Goal: Task Accomplishment & Management: Manage account settings

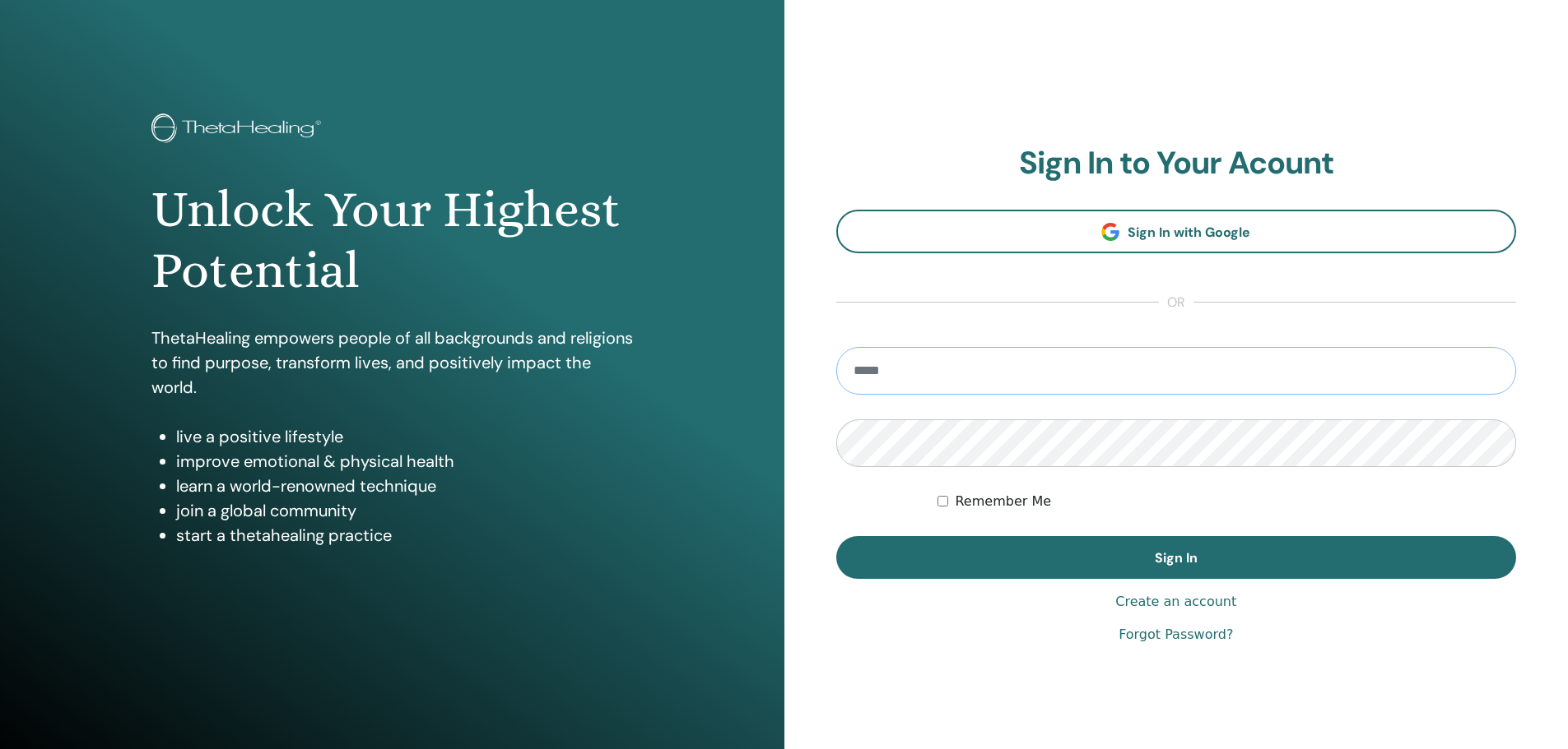
type input "**********"
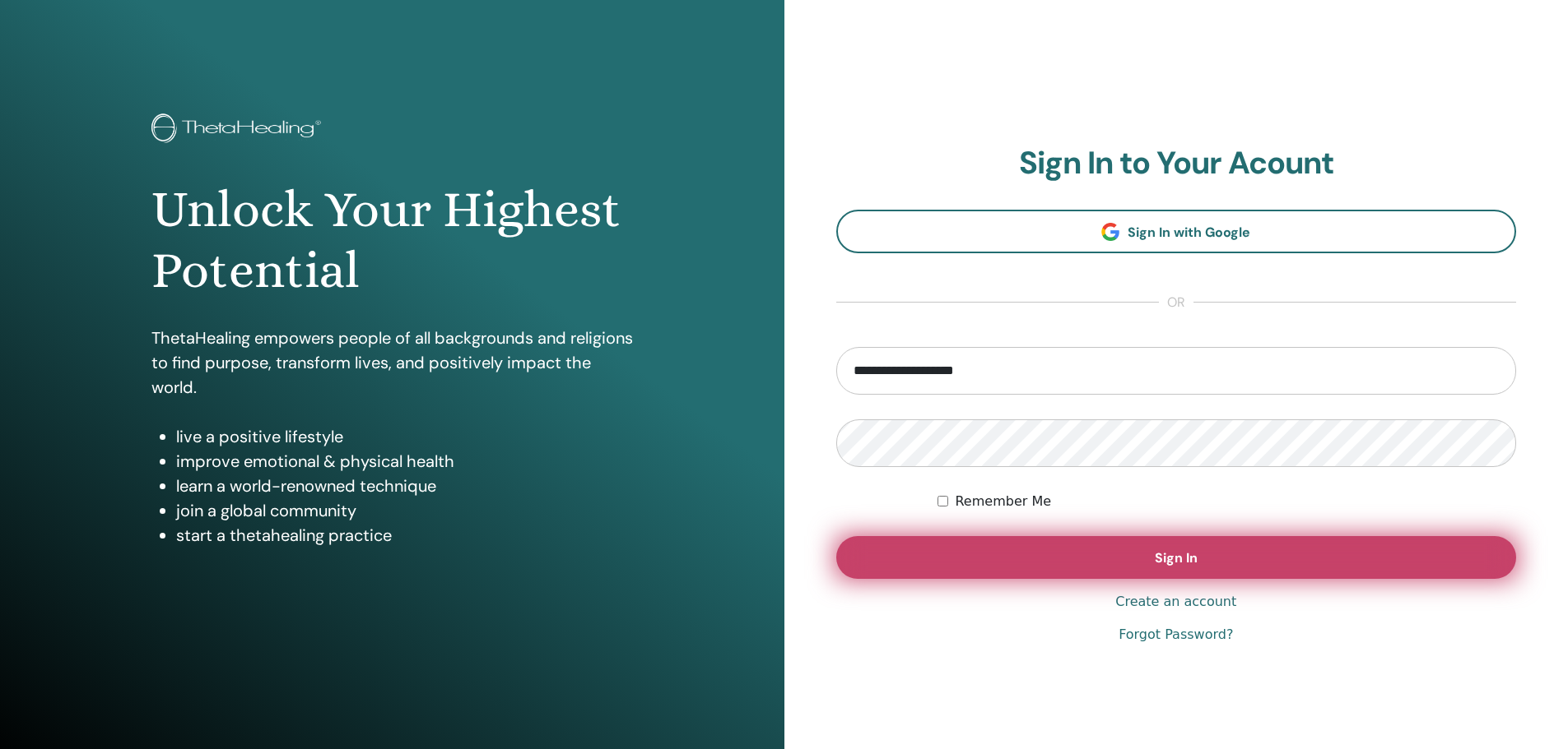
click at [1043, 576] on button "Sign In" at bounding box center [1176, 558] width 681 height 43
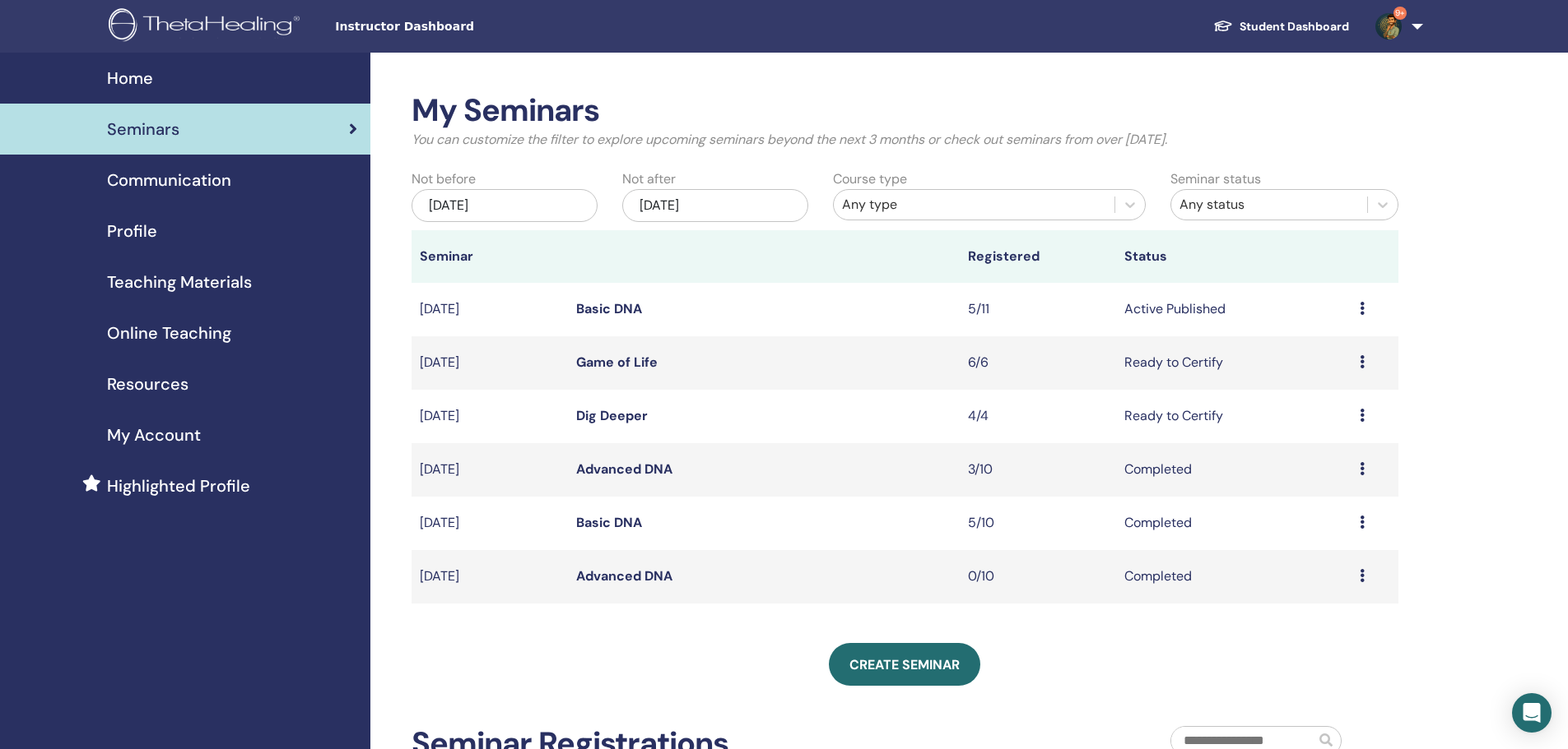
click at [628, 303] on link "Basic DNA" at bounding box center [608, 309] width 65 height 17
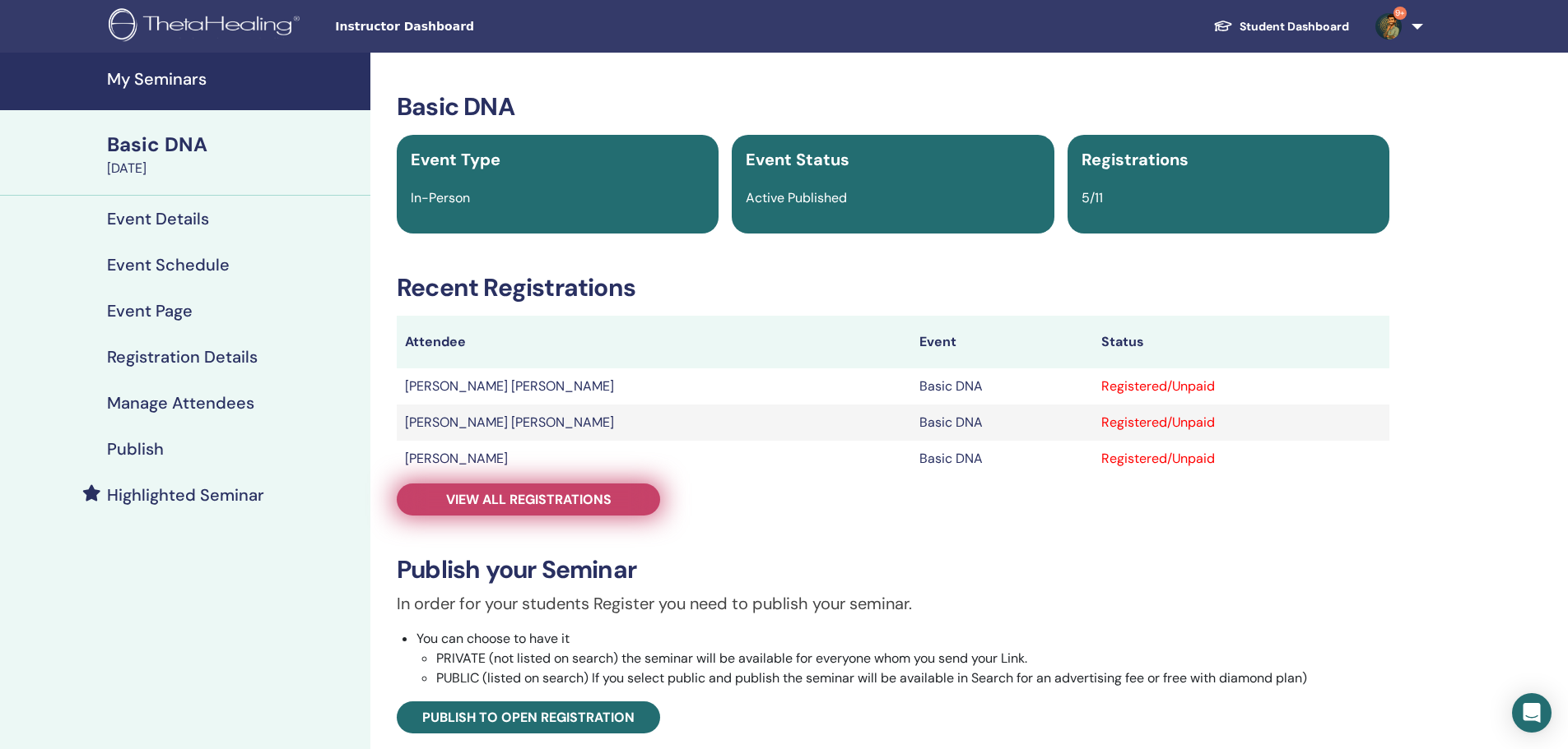
click at [578, 489] on link "View all registrations" at bounding box center [528, 500] width 263 height 32
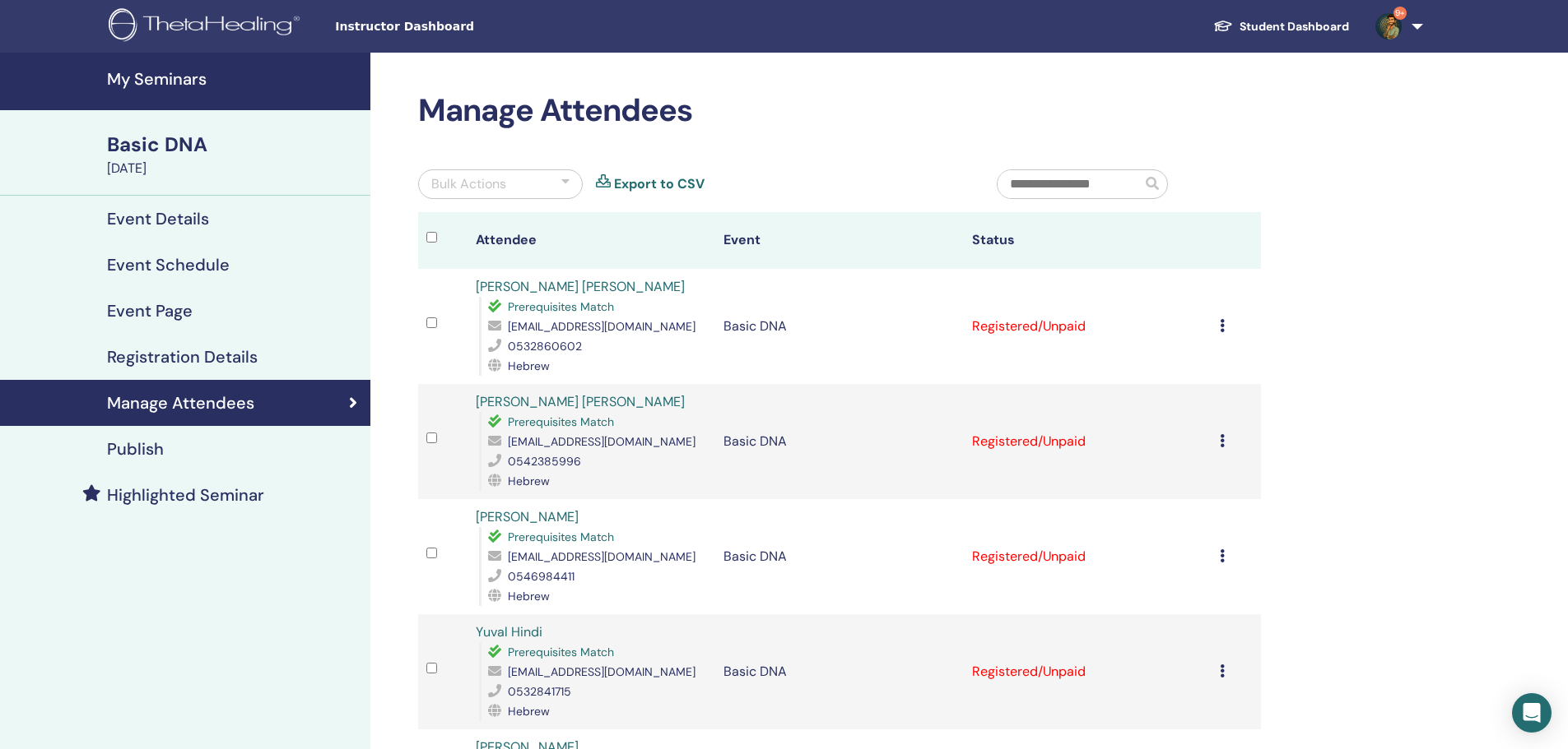
click at [1226, 325] on div "Cancel Registration Do not auto-certify Mark as Paid Mark as Unpaid Mark as Abs…" at bounding box center [1236, 326] width 33 height 20
click at [1208, 387] on p "Mark as Paid" at bounding box center [1205, 389] width 130 height 20
click at [1222, 328] on icon at bounding box center [1222, 325] width 5 height 13
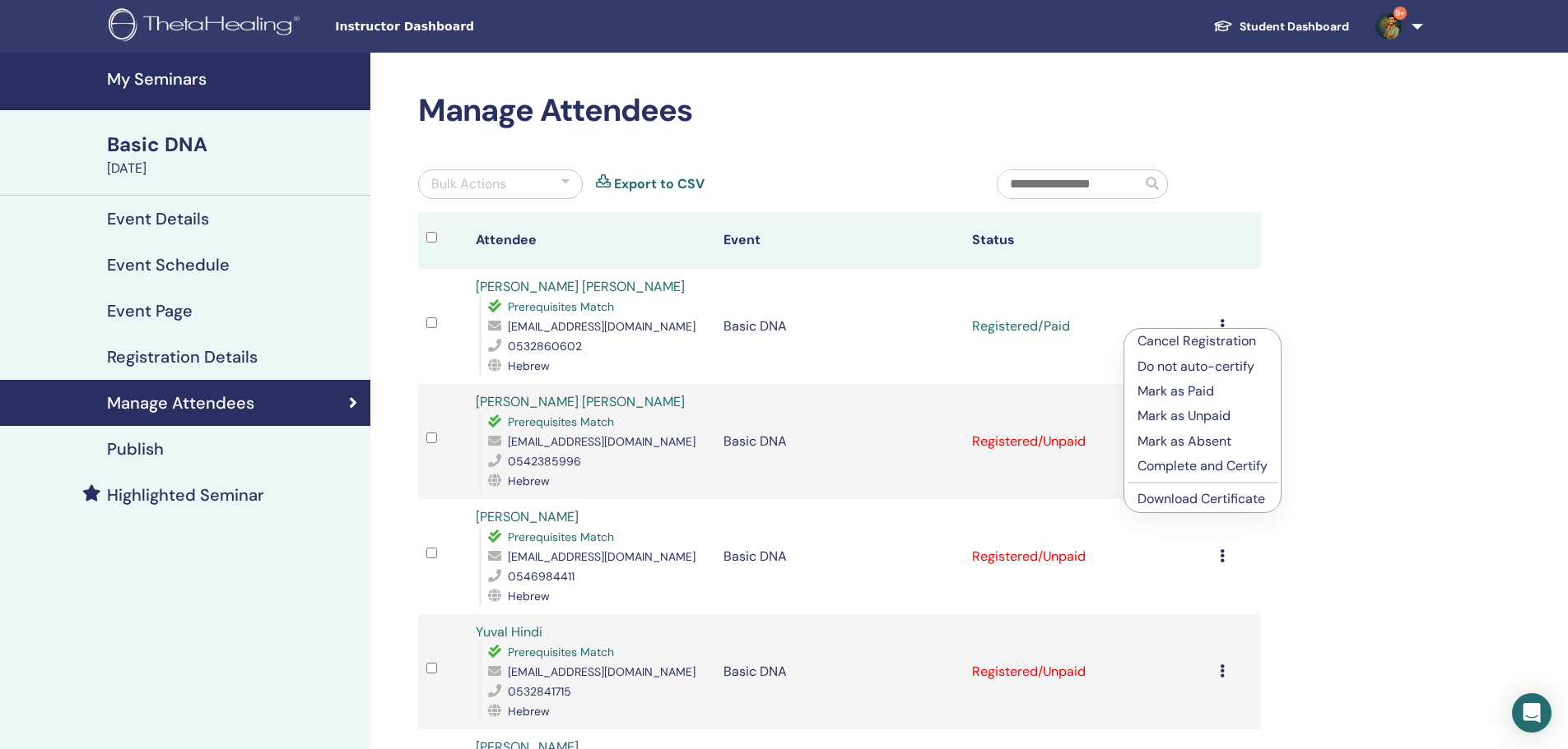
click at [1187, 494] on link "Download Certificate" at bounding box center [1201, 498] width 128 height 17
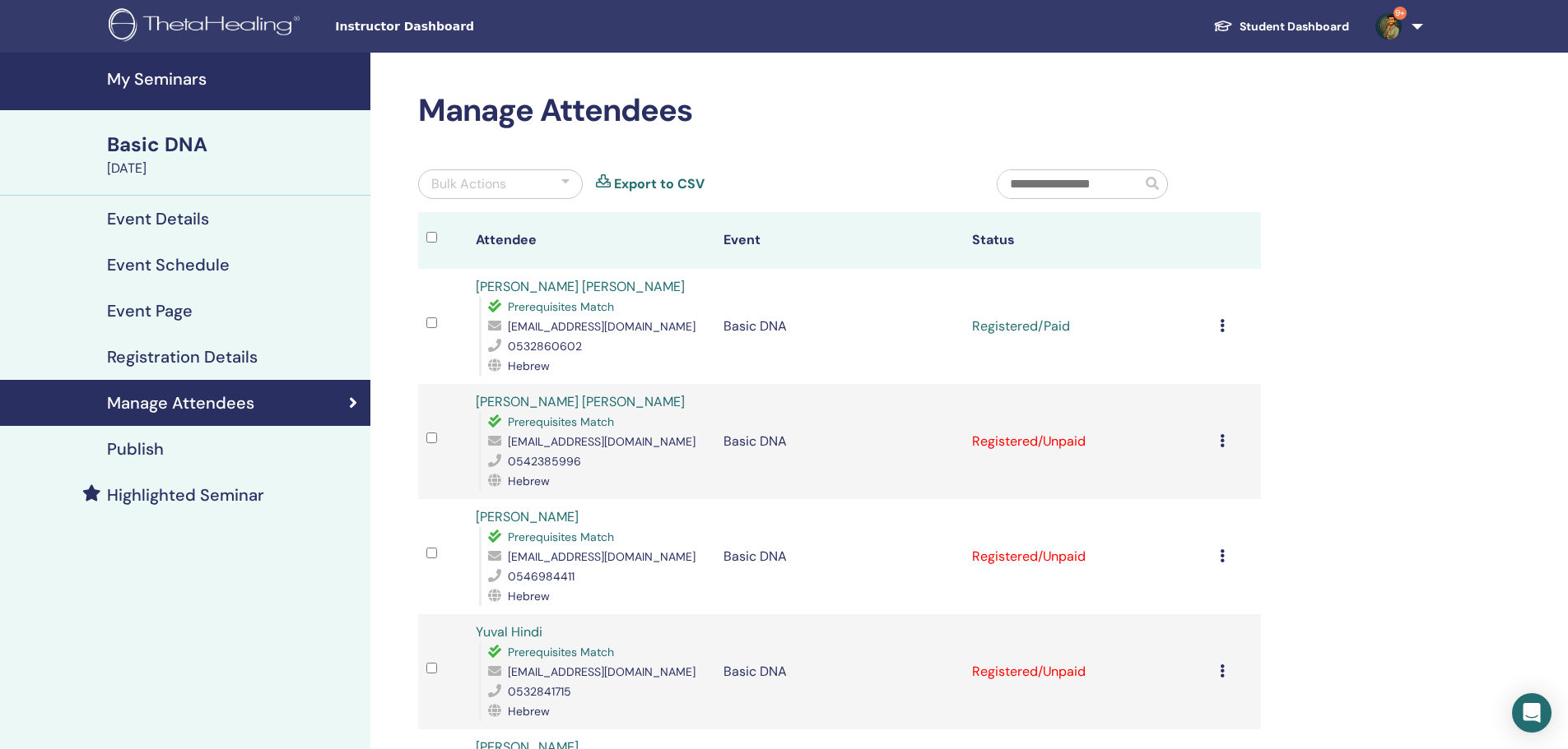
click at [1220, 436] on icon at bounding box center [1222, 440] width 5 height 13
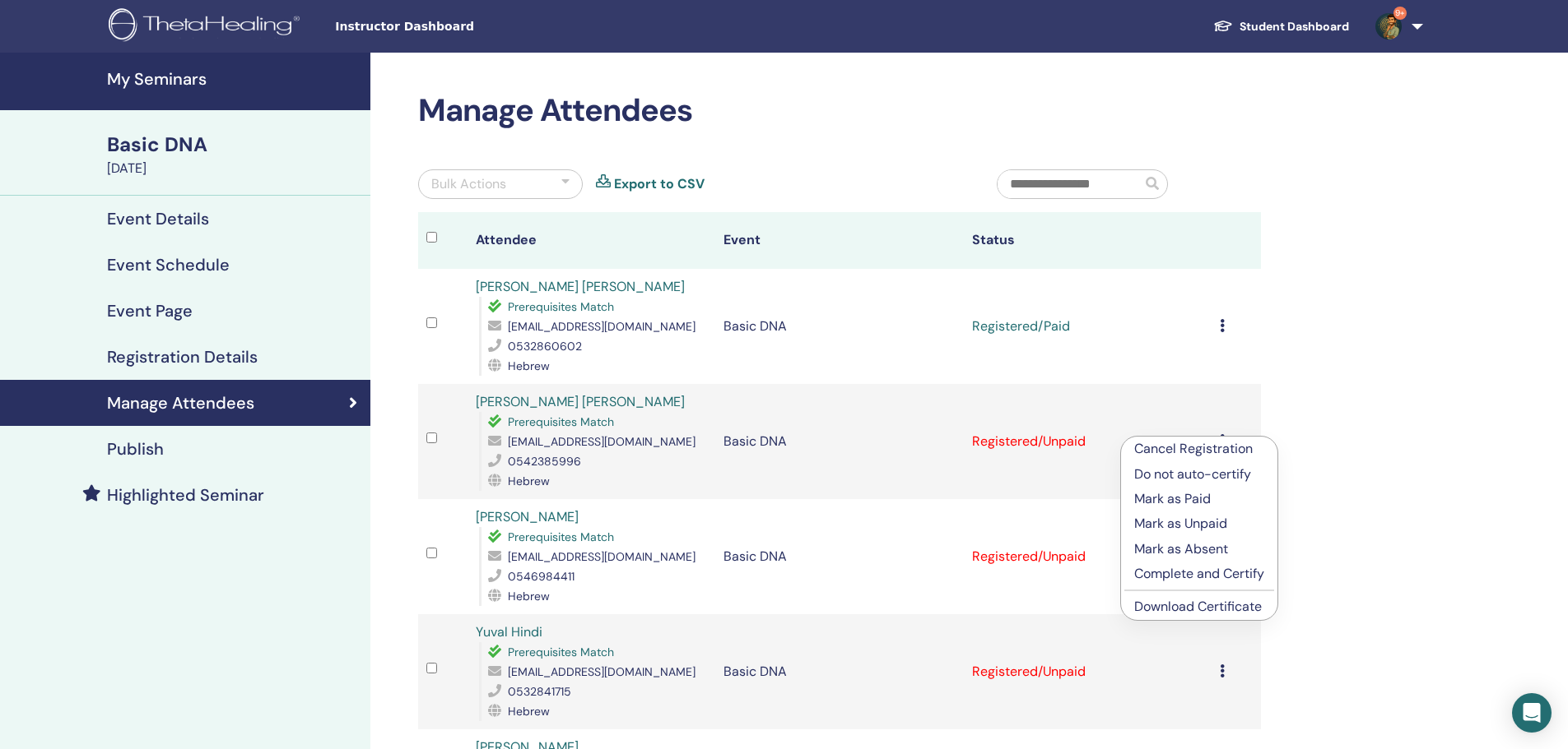
click at [1202, 494] on p "Mark as Paid" at bounding box center [1199, 499] width 130 height 20
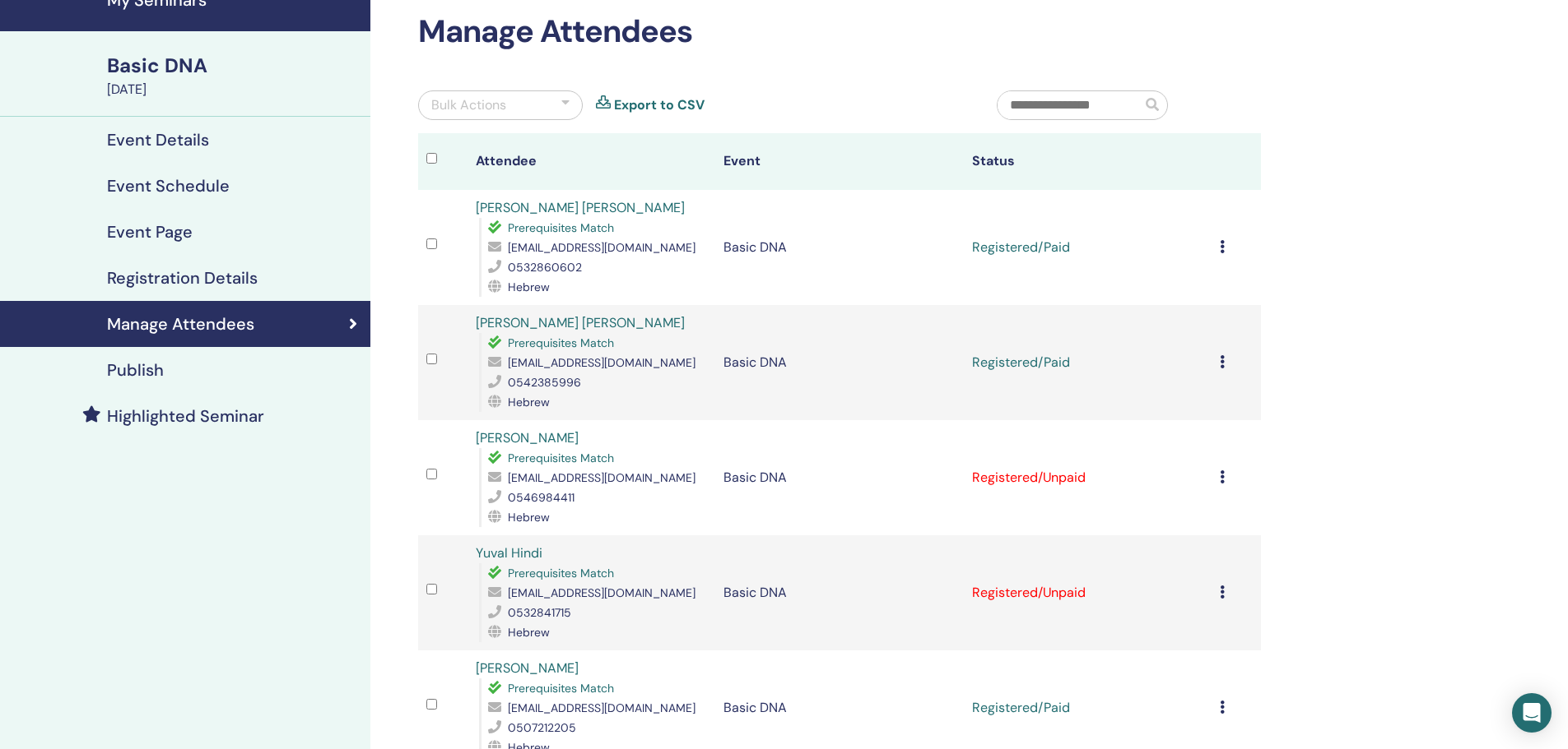
scroll to position [82, 0]
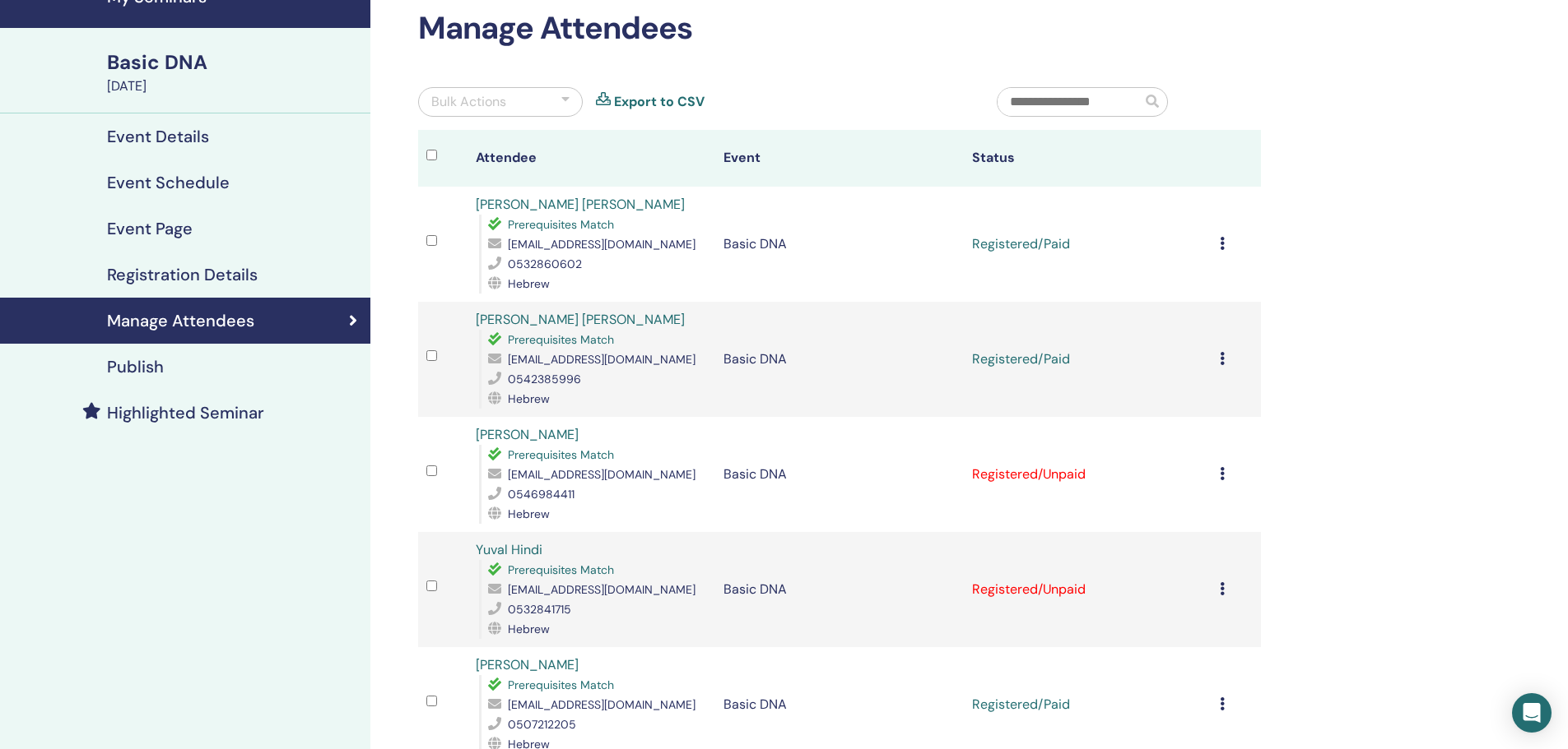
click at [1228, 354] on div "Cancel Registration Do not auto-certify Mark as Paid Mark as Unpaid Mark as Abs…" at bounding box center [1236, 359] width 33 height 20
click at [1205, 517] on link "Download Certificate" at bounding box center [1207, 525] width 128 height 17
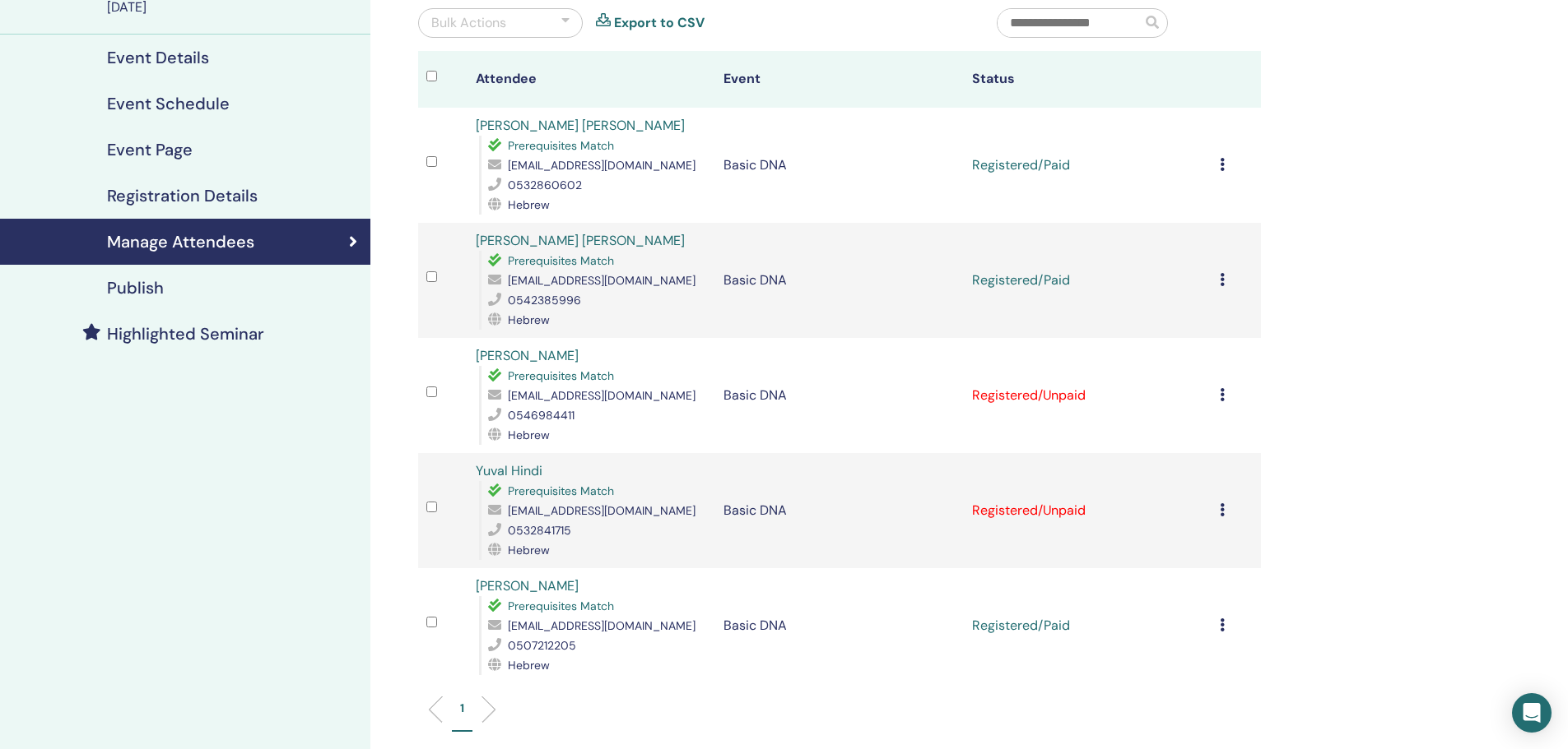
scroll to position [165, 0]
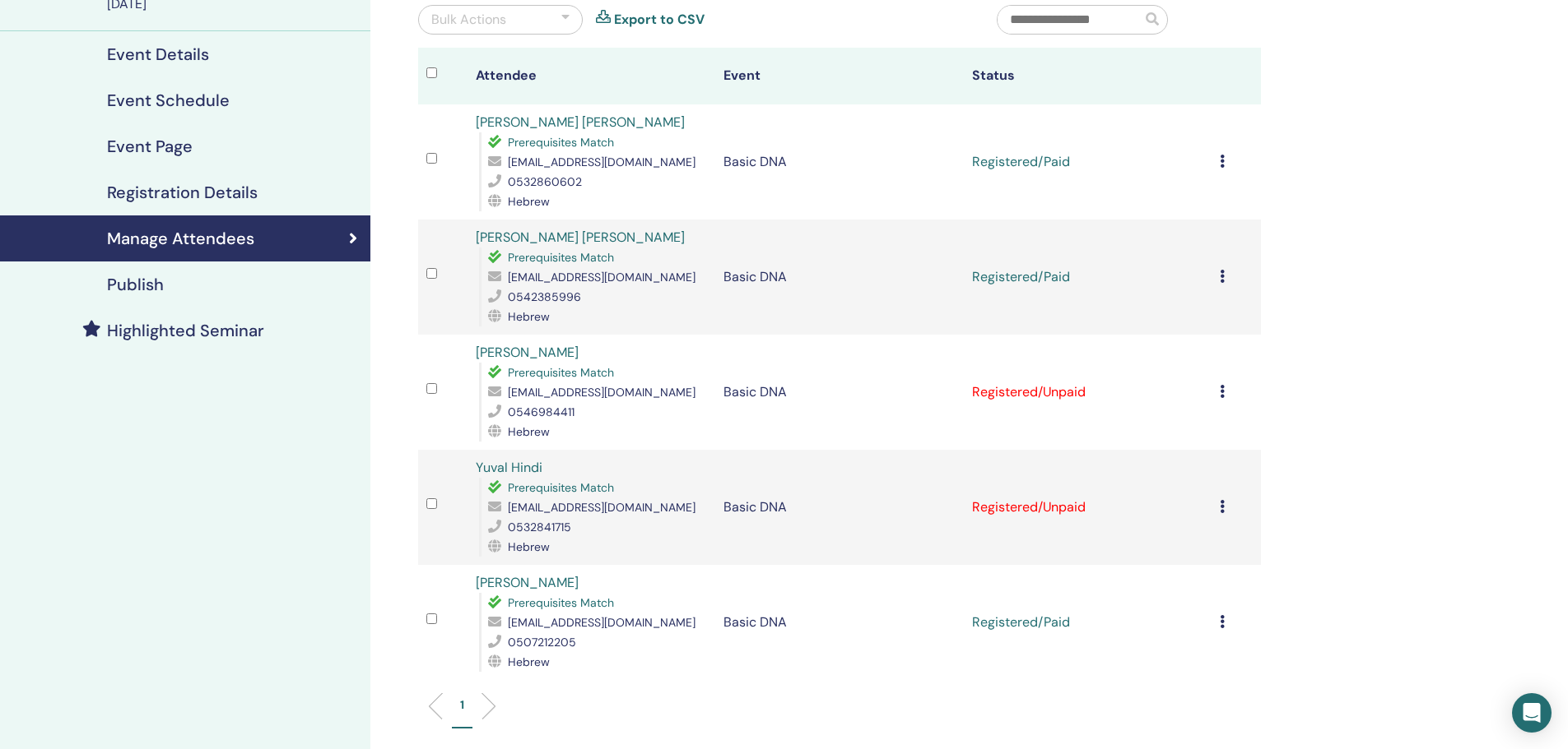
click at [1218, 388] on td "Cancel Registration Do not auto-certify Mark as Paid Mark as Unpaid Mark as Abs…" at bounding box center [1237, 392] width 50 height 115
click at [1220, 388] on icon at bounding box center [1222, 391] width 5 height 13
click at [1197, 441] on p "Mark as Paid" at bounding box center [1199, 450] width 130 height 20
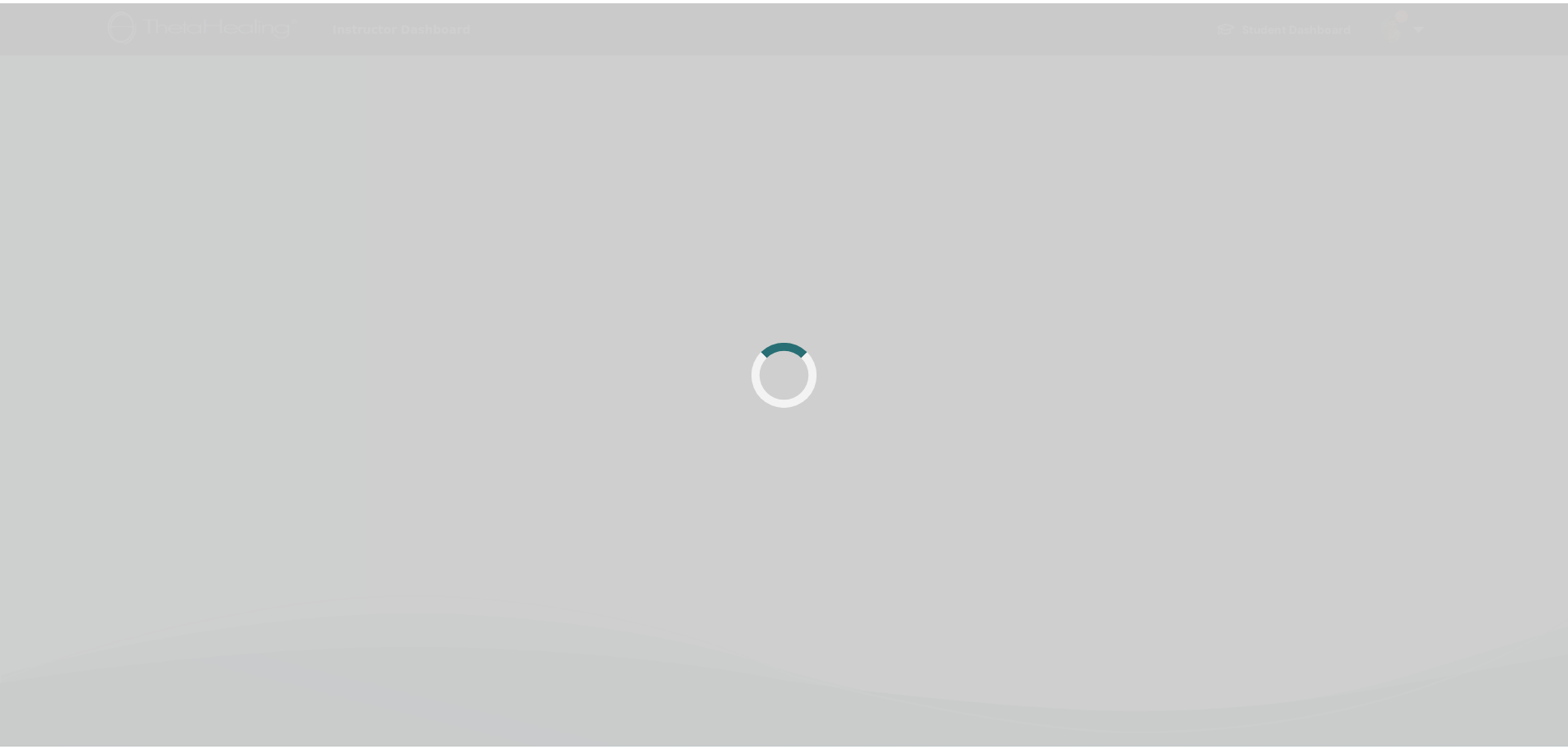
scroll to position [165, 0]
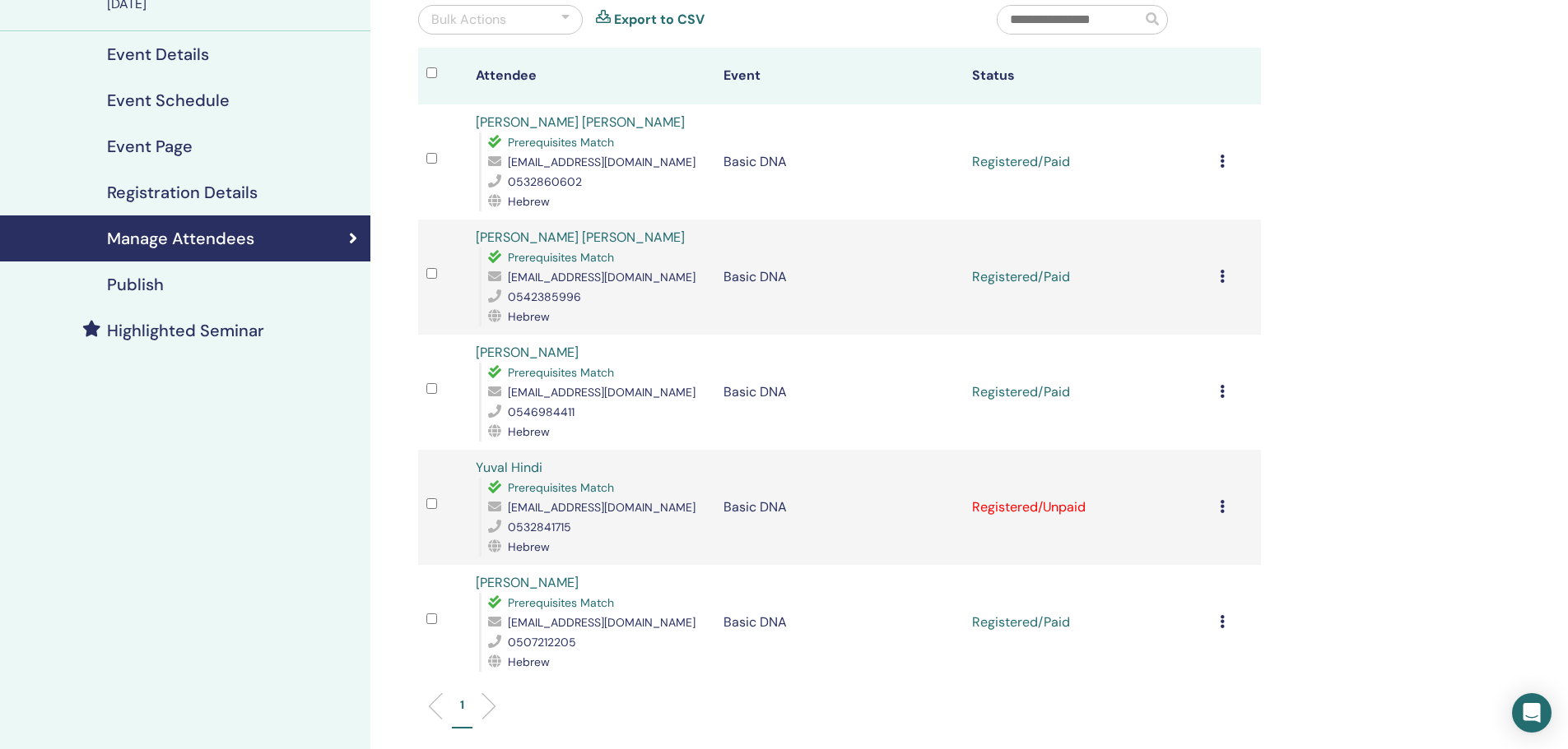
click at [1227, 395] on div "Cancel Registration Do not auto-certify Mark as Paid Mark as Unpaid Mark as Abs…" at bounding box center [1236, 393] width 33 height 20
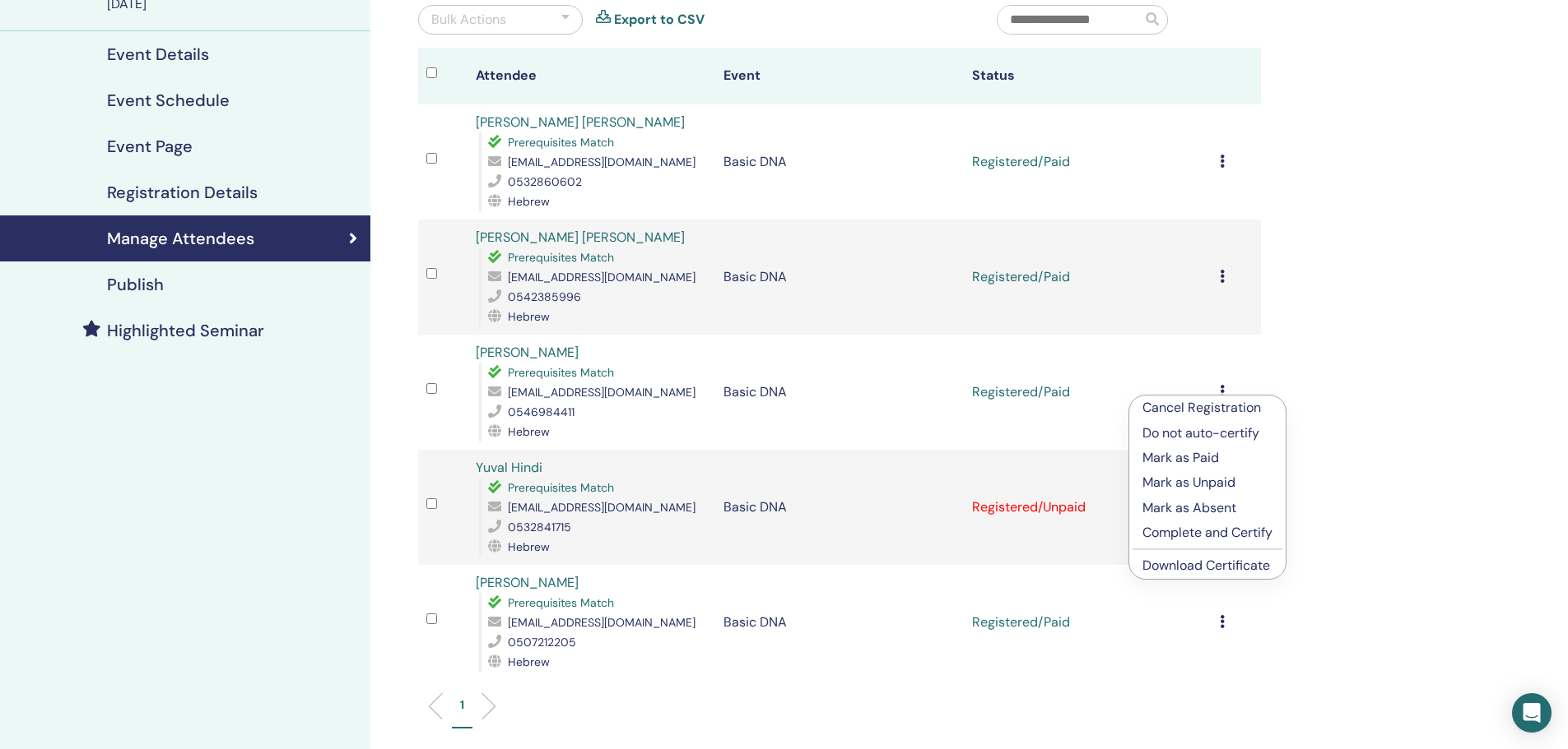
click at [1190, 562] on link "Download Certificate" at bounding box center [1206, 564] width 128 height 17
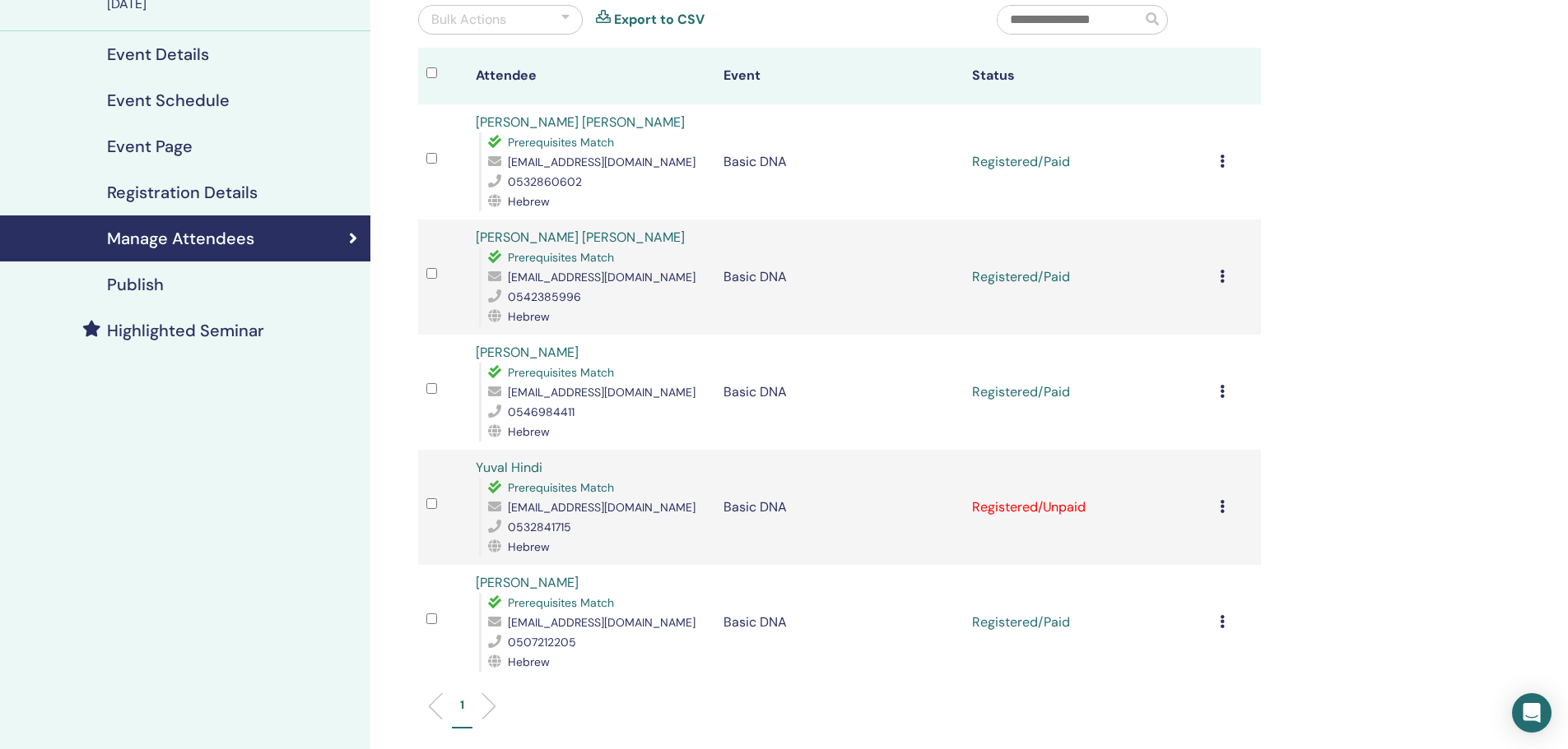
click at [1224, 504] on icon at bounding box center [1222, 506] width 5 height 13
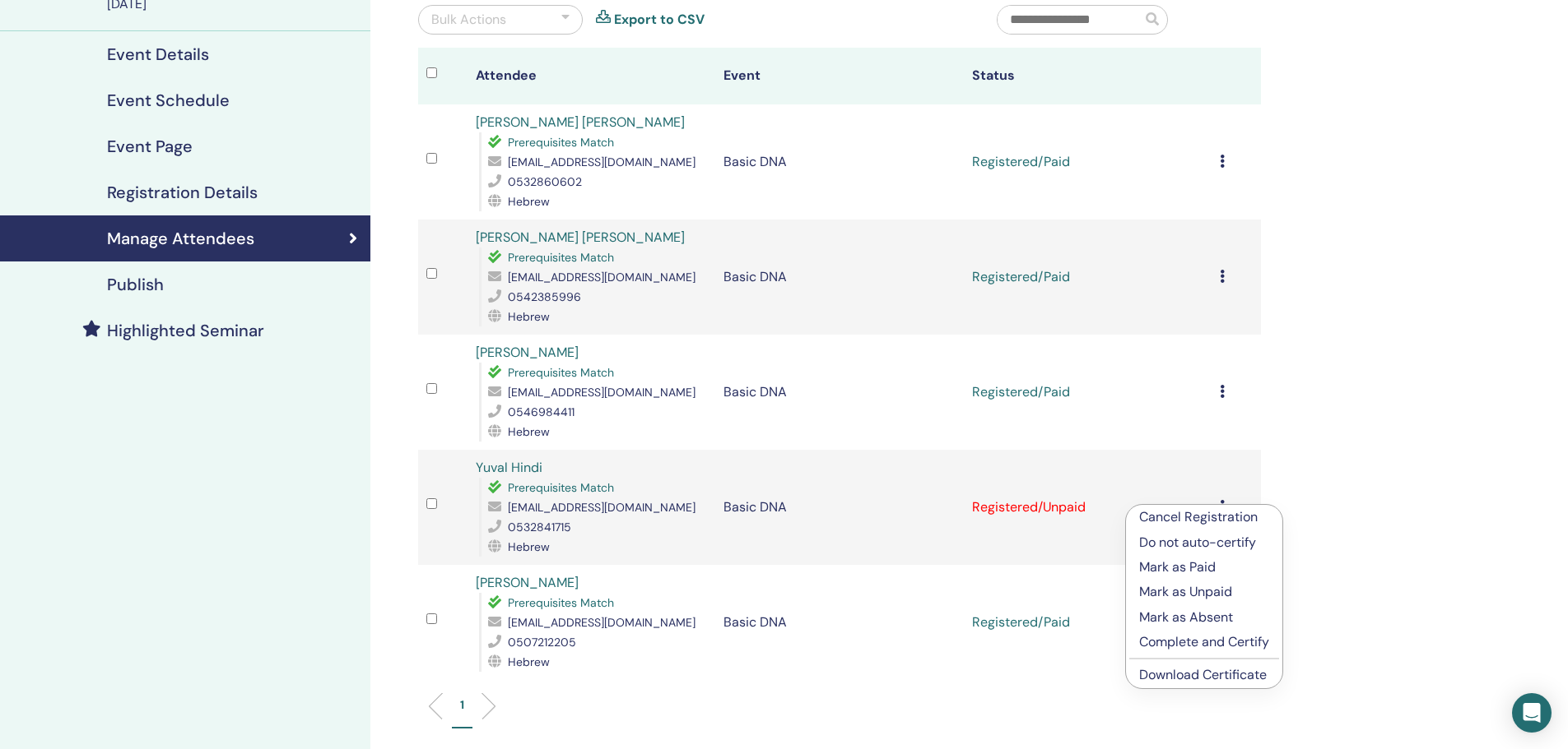
click at [1202, 570] on p "Mark as Paid" at bounding box center [1204, 567] width 130 height 20
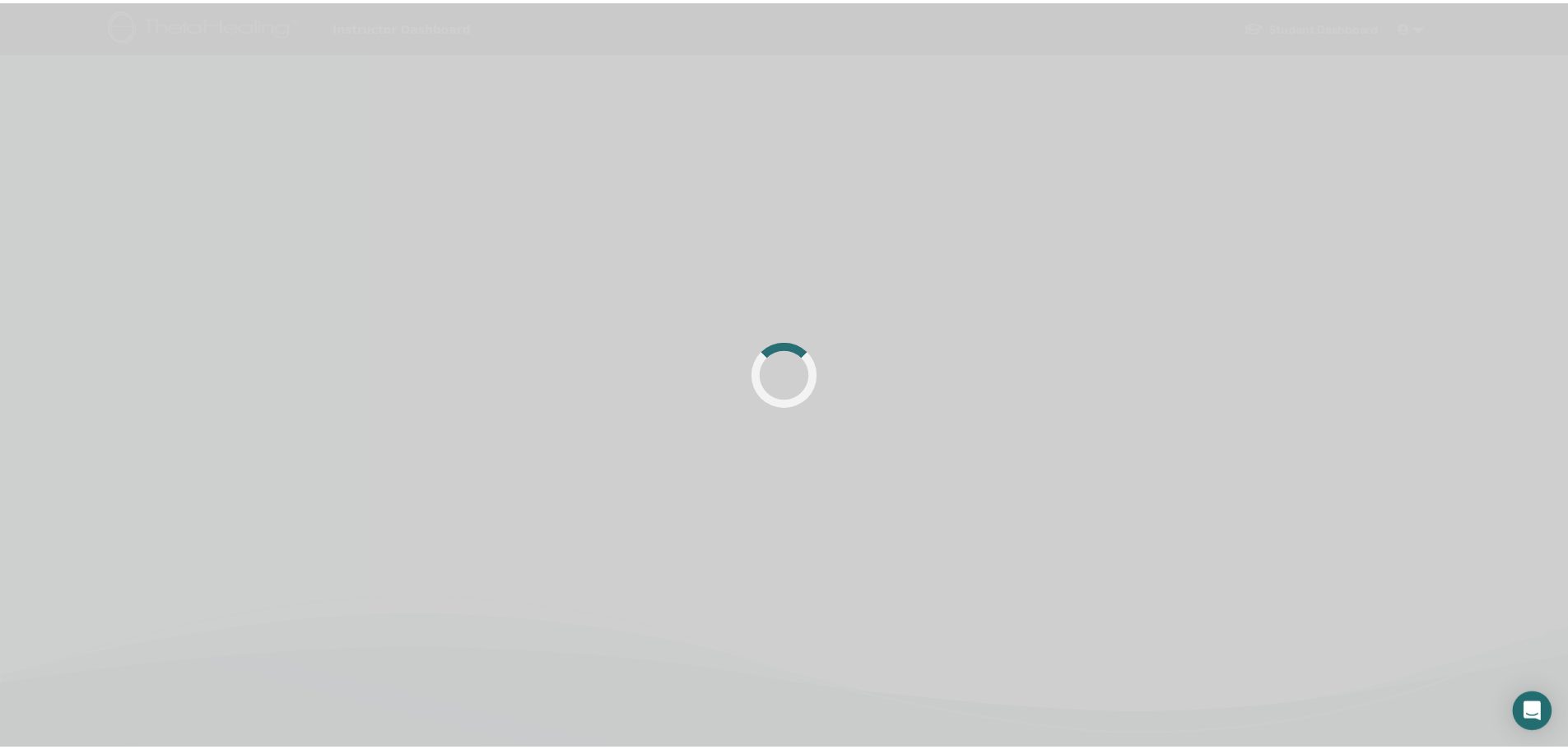
scroll to position [165, 0]
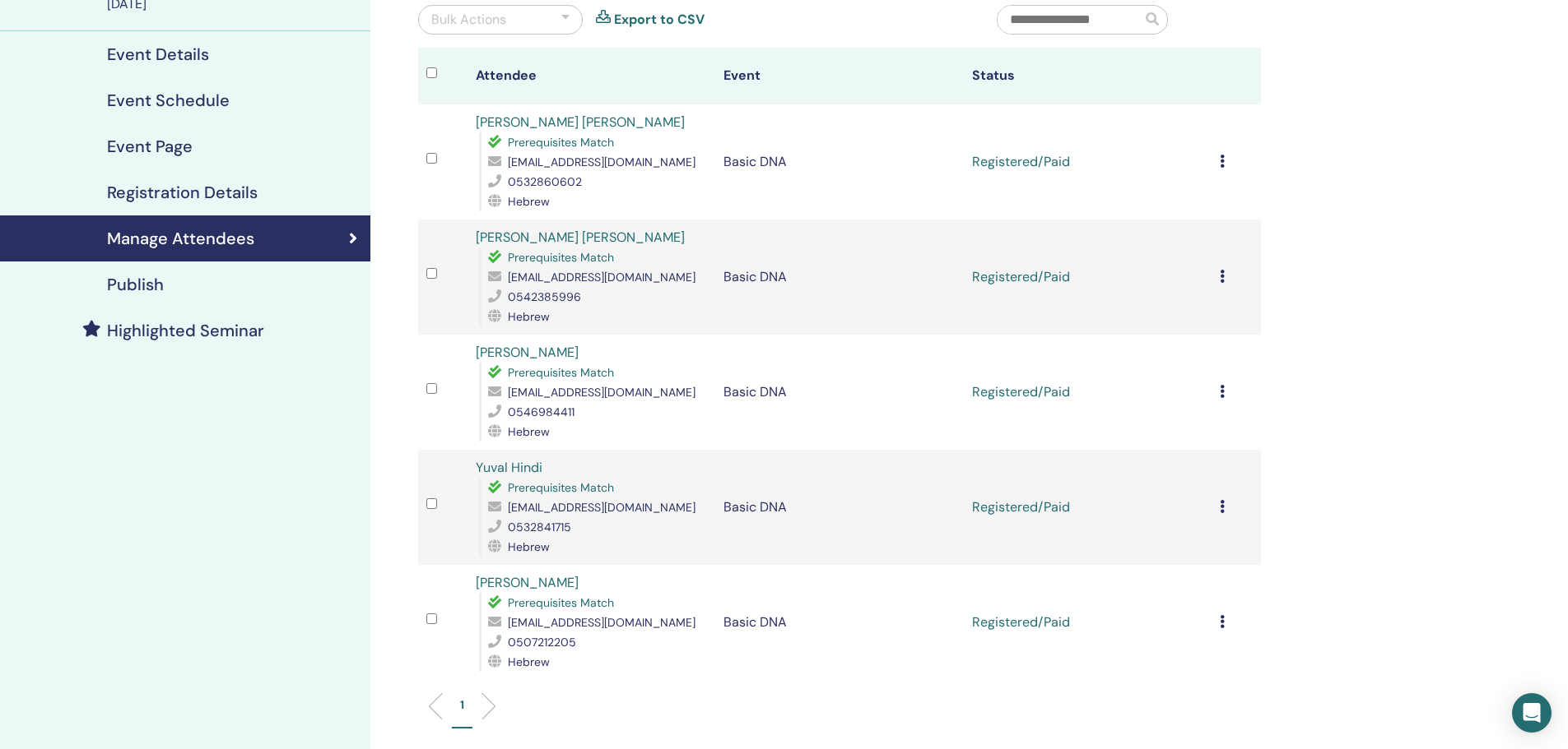
click at [1223, 513] on icon at bounding box center [1222, 506] width 5 height 13
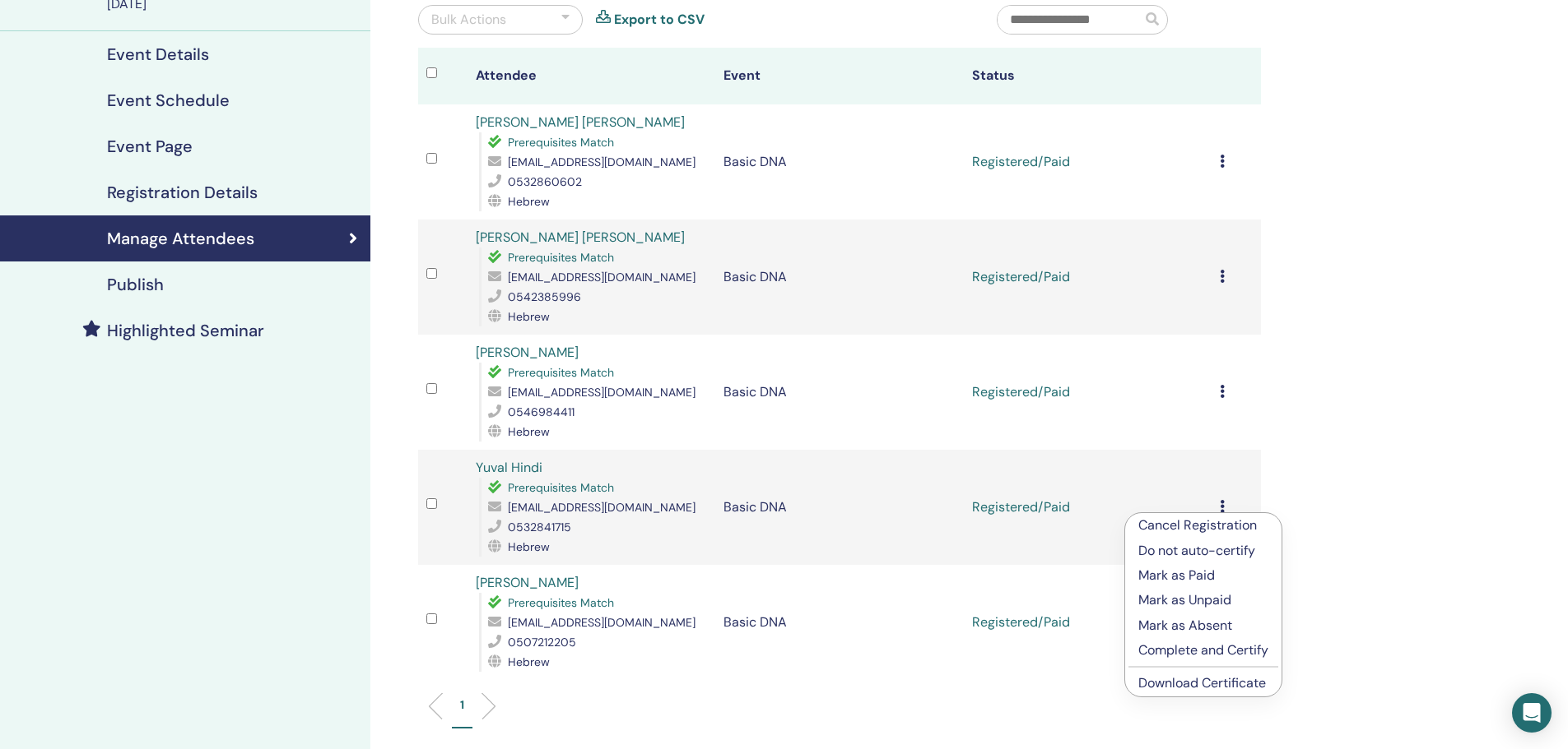
click at [1178, 684] on link "Download Certificate" at bounding box center [1202, 683] width 128 height 17
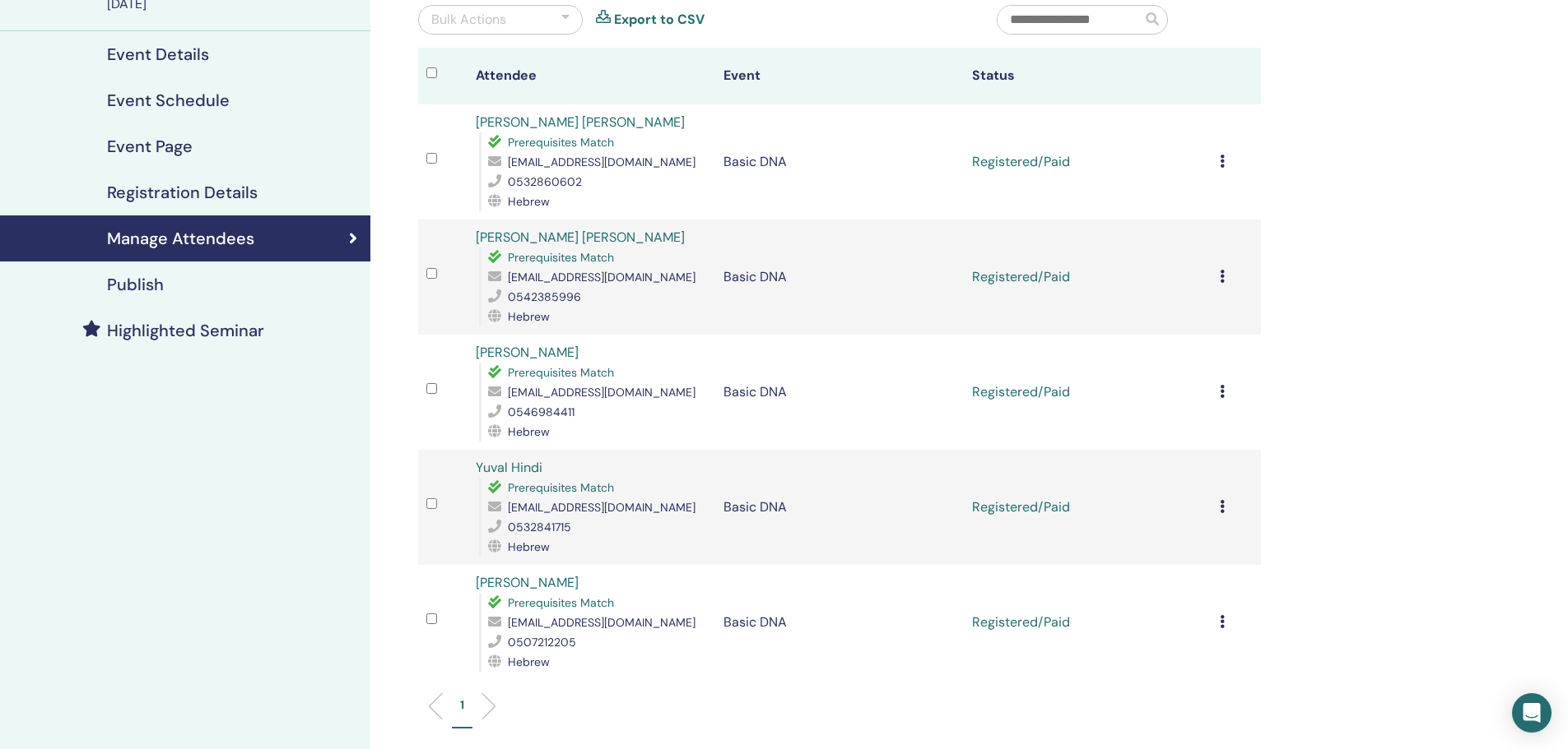
click at [1227, 617] on div "Cancel Registration Do not auto-certify Mark as Paid Mark as Unpaid Mark as Abs…" at bounding box center [1236, 623] width 33 height 20
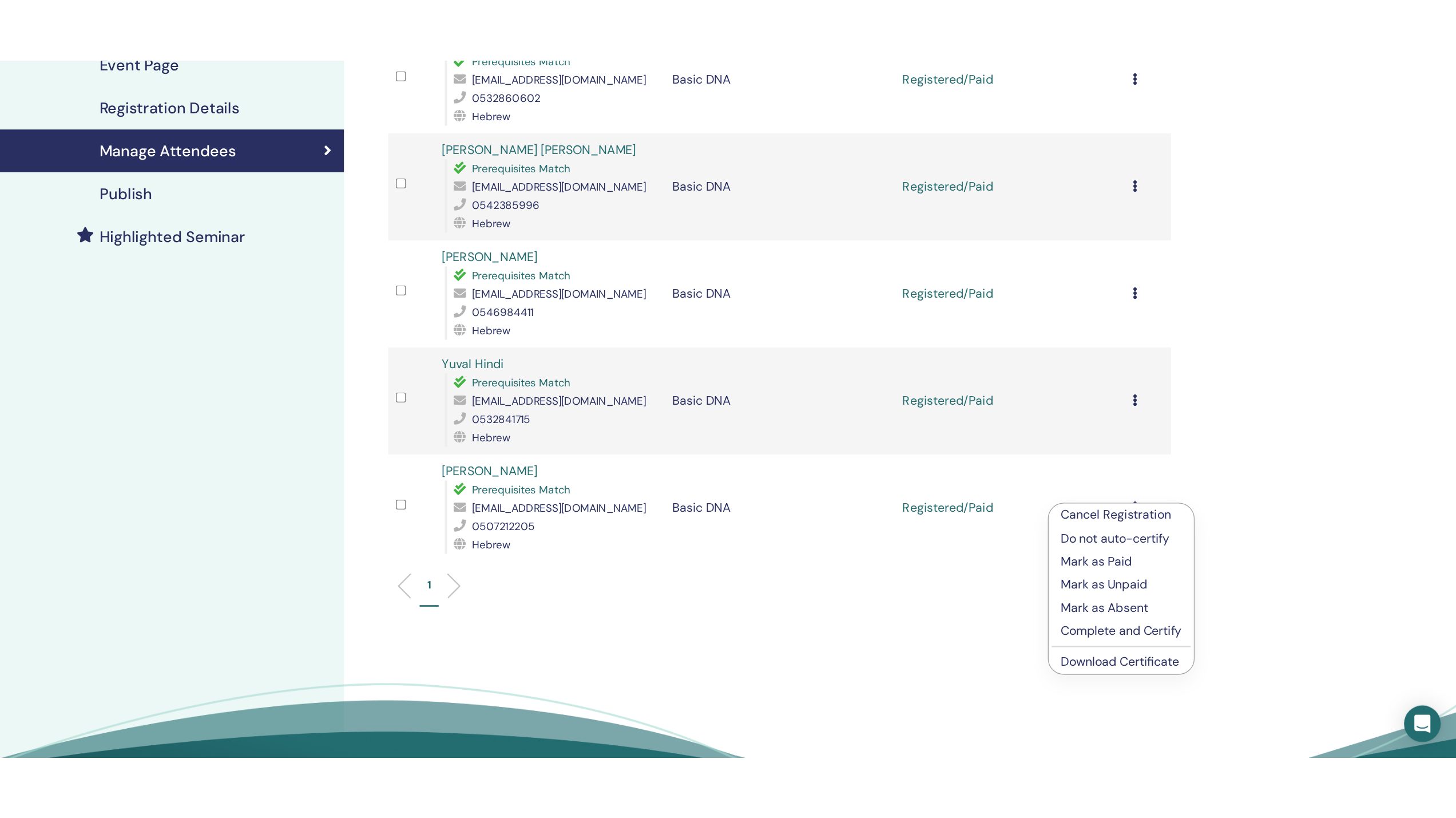
scroll to position [229, 0]
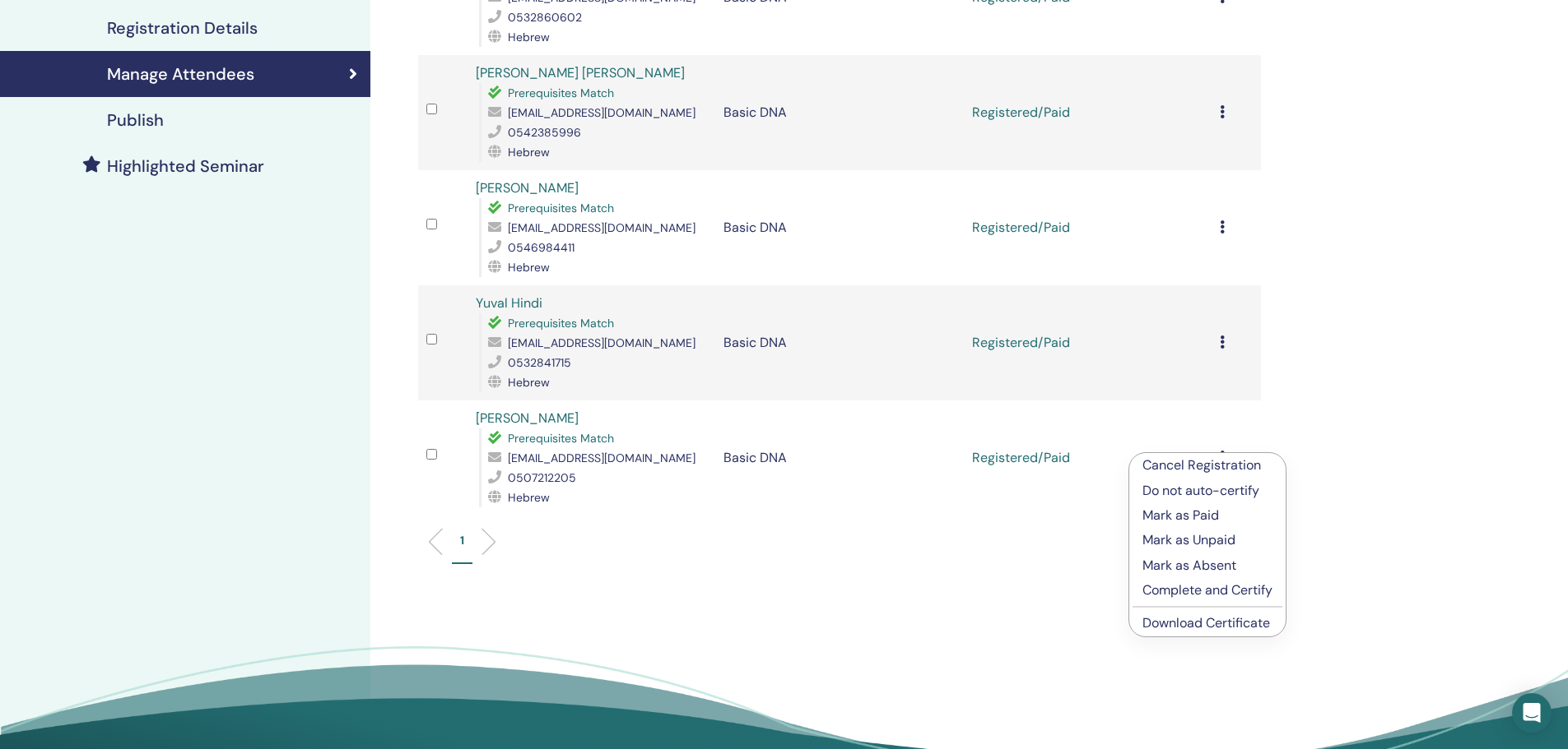
click at [1232, 616] on link "Download Certificate" at bounding box center [1206, 622] width 128 height 17
